Goal: Transaction & Acquisition: Purchase product/service

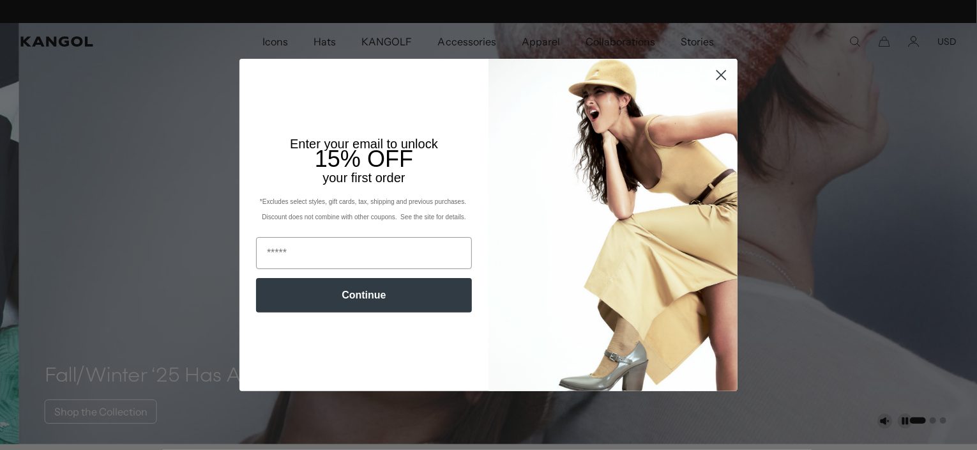
click at [713, 73] on circle "Close dialog" at bounding box center [721, 75] width 21 height 21
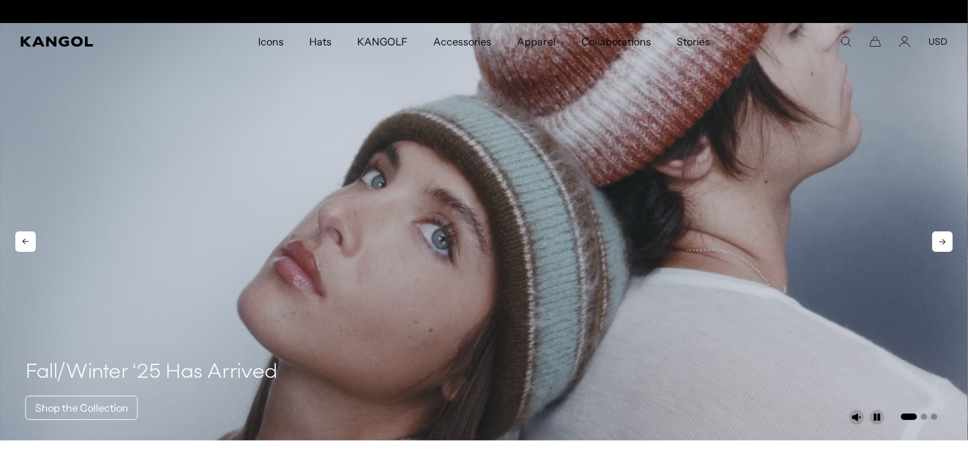
scroll to position [0, 263]
drag, startPoint x: 919, startPoint y: 57, endPoint x: 907, endPoint y: 187, distance: 130.8
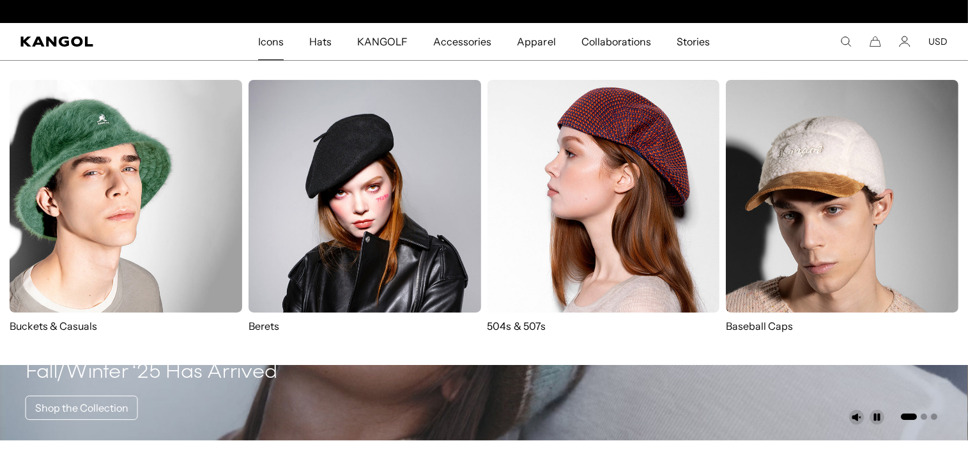
scroll to position [0, 0]
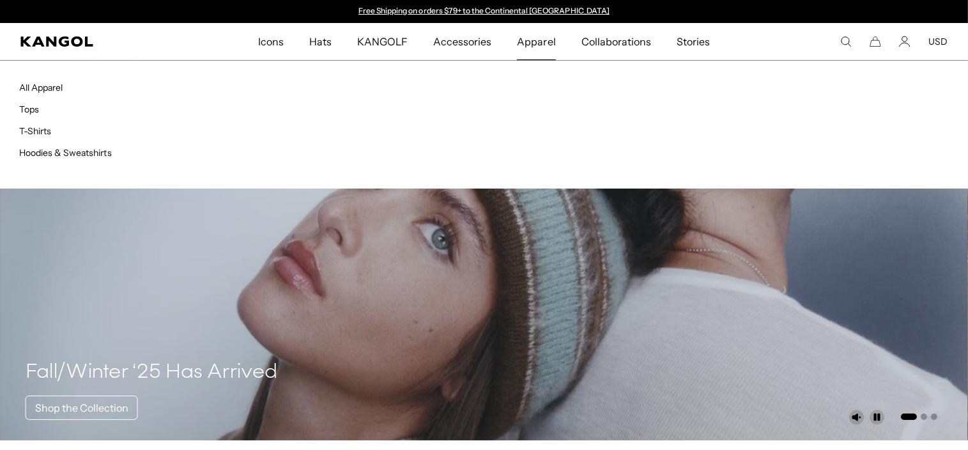
click at [539, 43] on span "Apparel" at bounding box center [536, 41] width 38 height 37
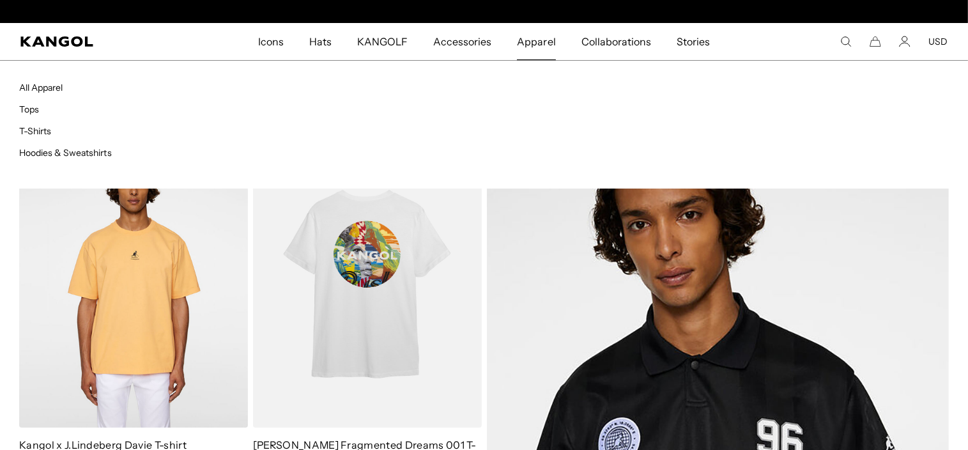
scroll to position [0, 263]
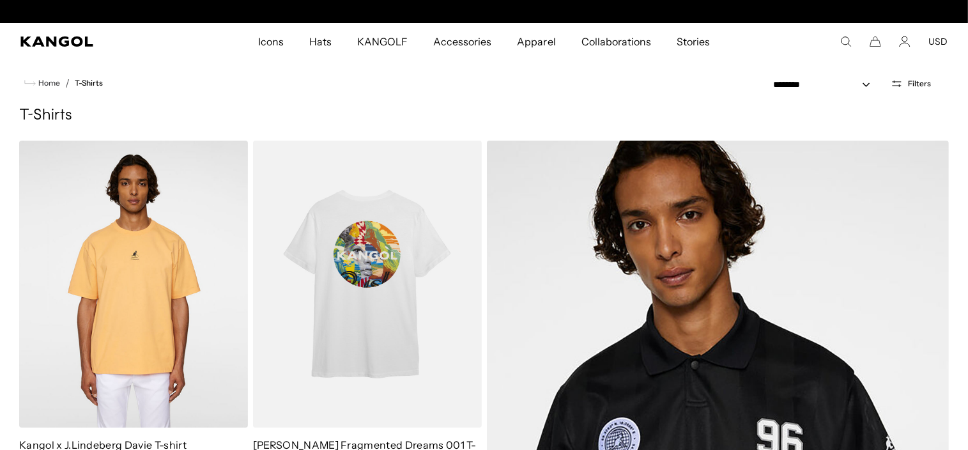
click at [47, 109] on h1 "T-Shirts" at bounding box center [483, 115] width 929 height 19
click at [39, 117] on h1 "T-Shirts" at bounding box center [483, 115] width 929 height 19
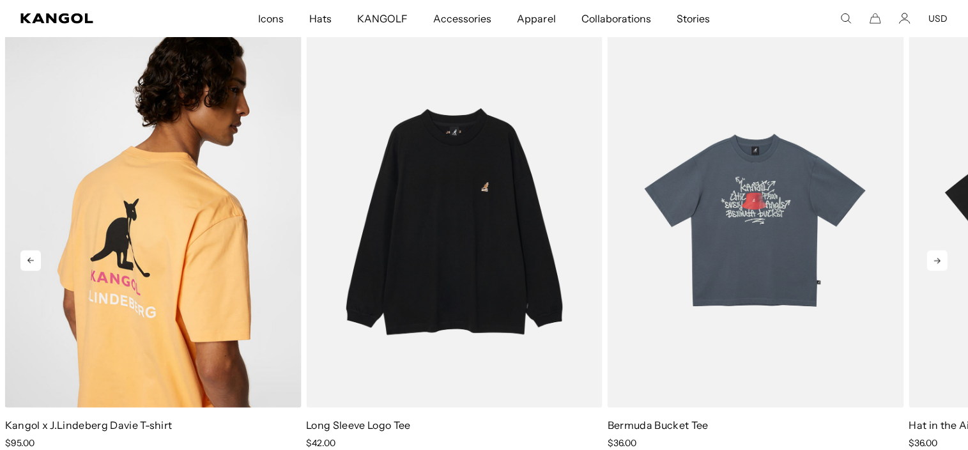
scroll to position [0, 263]
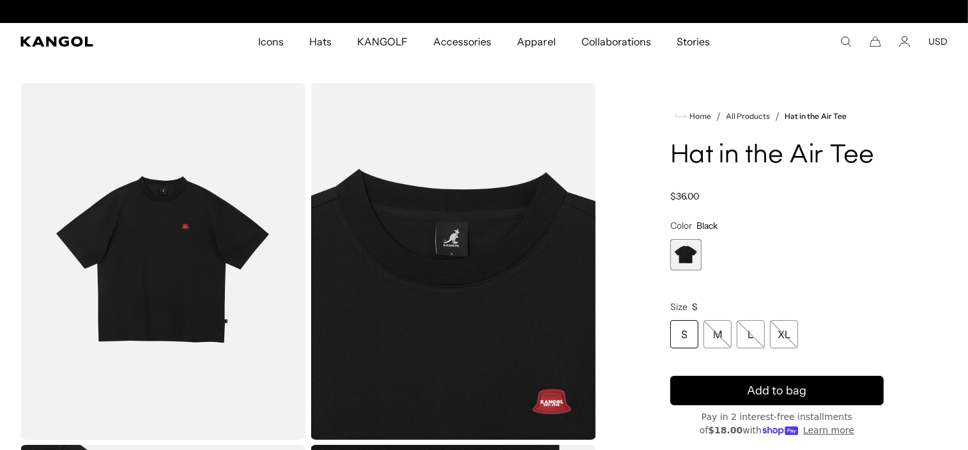
scroll to position [0, 263]
